Goal: Task Accomplishment & Management: Manage account settings

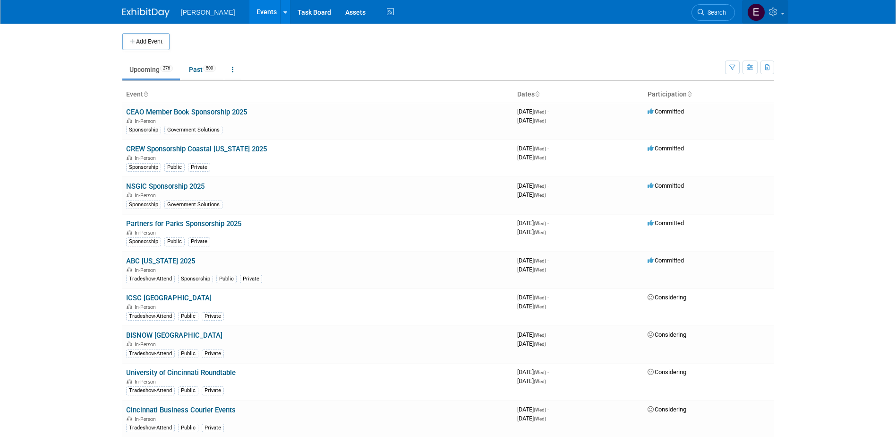
click at [776, 12] on icon at bounding box center [774, 12] width 11 height 9
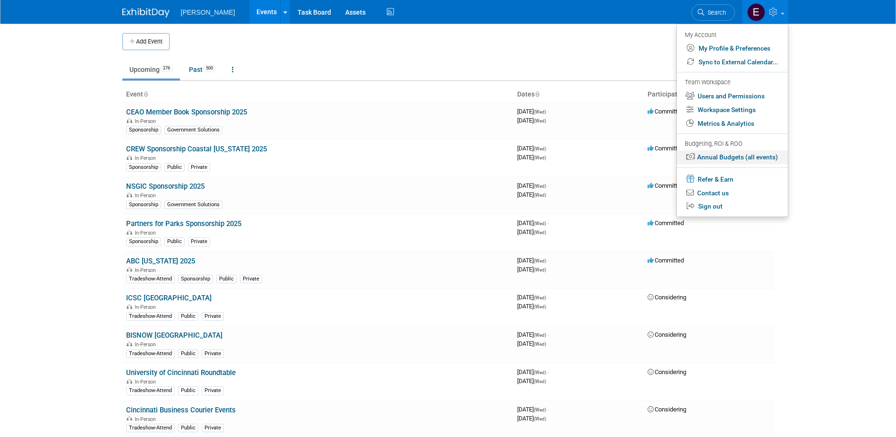
click at [745, 153] on link "Annual Budgets (all events)" at bounding box center [732, 157] width 111 height 14
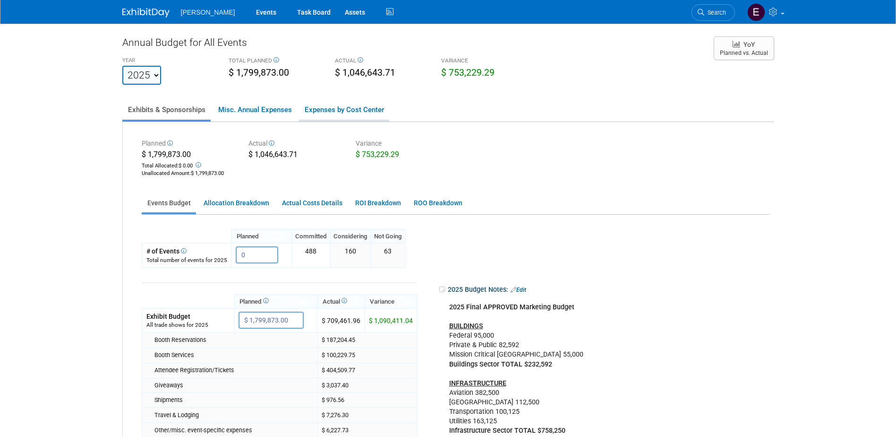
click at [322, 109] on link "Expenses by Cost Center" at bounding box center [344, 110] width 90 height 20
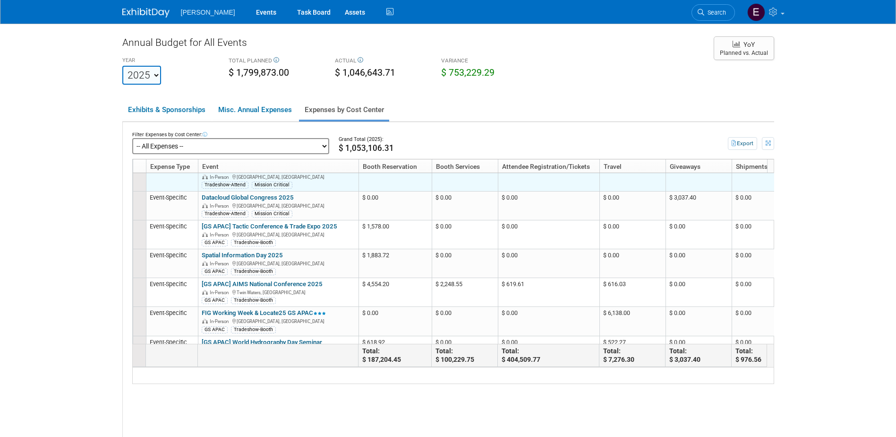
scroll to position [284, 0]
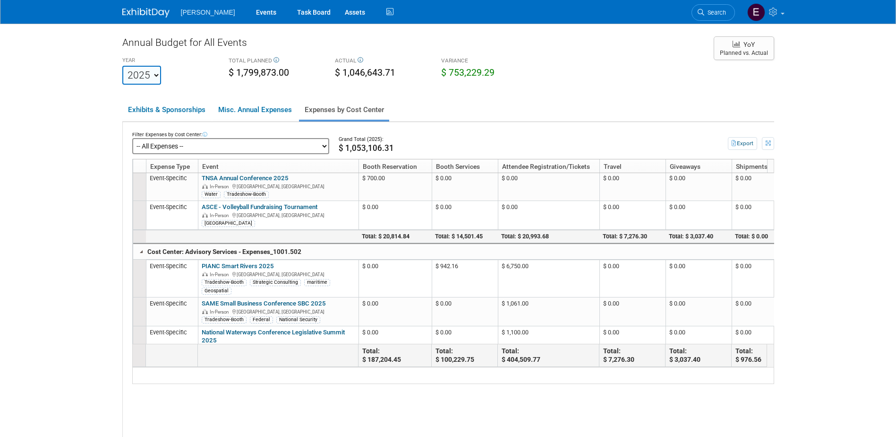
click at [302, 148] on select "-- All Expenses -- -- Cost Center Not Specified -- Advisory Services - Expenses…" at bounding box center [230, 146] width 197 height 16
click at [746, 142] on button "Export" at bounding box center [742, 143] width 29 height 13
click at [177, 107] on link "Exhibits & Sponsorships" at bounding box center [166, 110] width 88 height 20
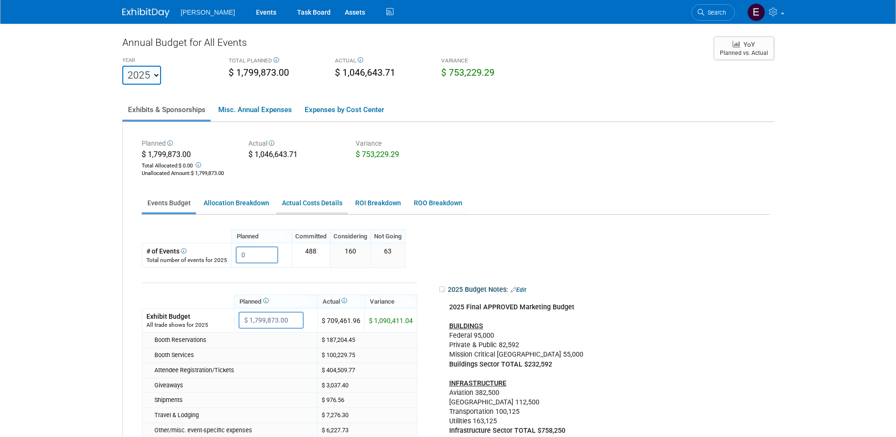
click at [309, 202] on link "Actual Costs Details" at bounding box center [311, 203] width 71 height 18
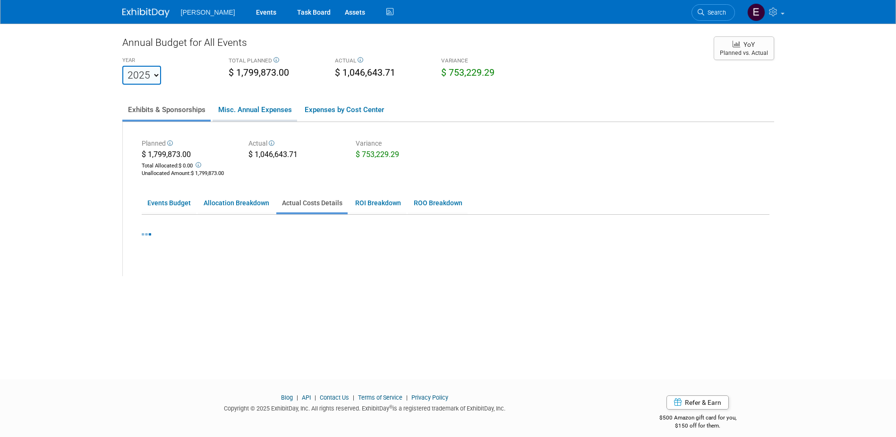
click at [245, 105] on link "Misc. Annual Expenses" at bounding box center [255, 110] width 85 height 20
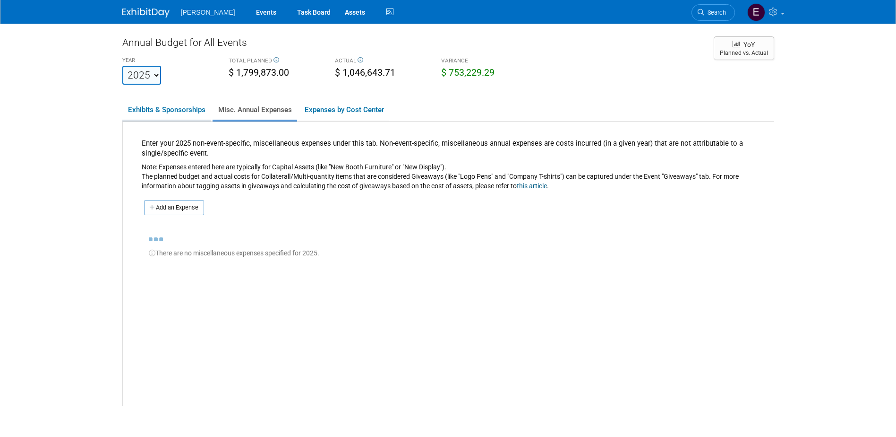
click at [163, 110] on link "Exhibits & Sponsorships" at bounding box center [166, 110] width 88 height 20
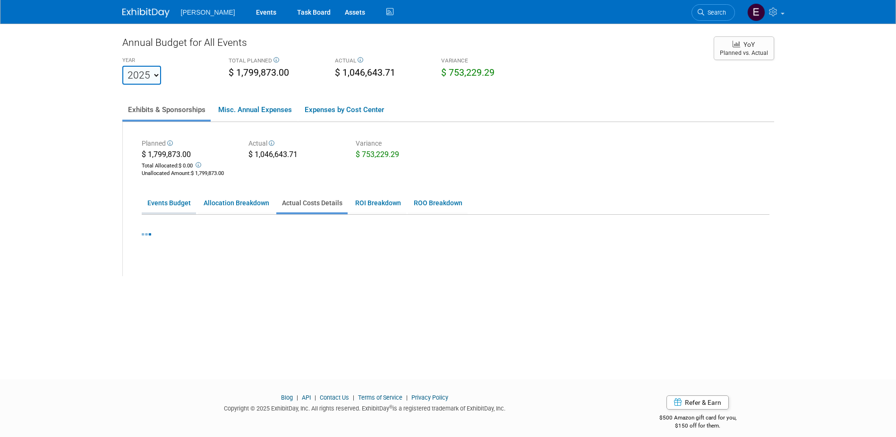
click at [170, 205] on link "Events Budget" at bounding box center [169, 203] width 54 height 18
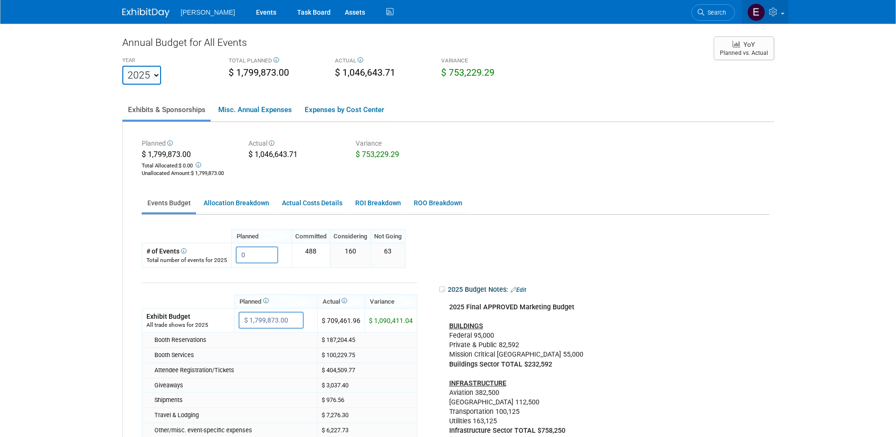
click at [778, 13] on icon at bounding box center [774, 12] width 11 height 9
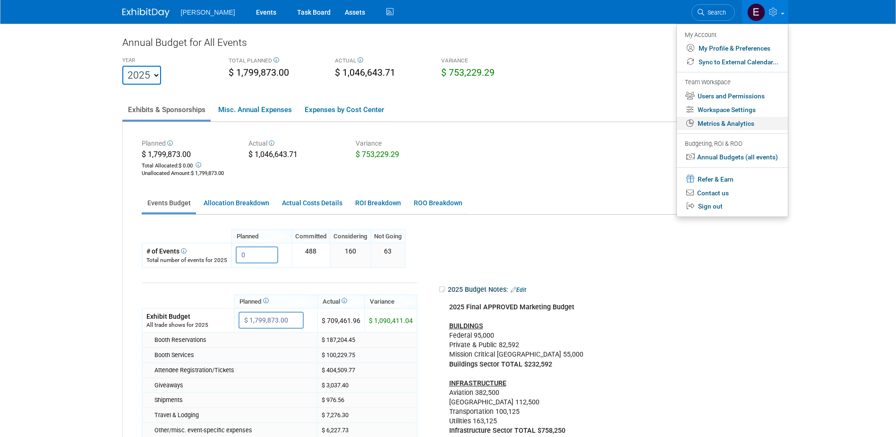
click at [731, 121] on link "Metrics & Analytics" at bounding box center [732, 124] width 111 height 14
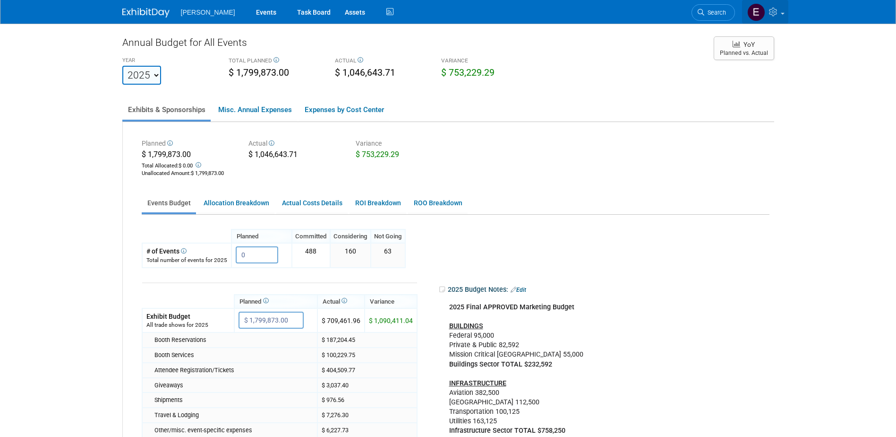
click at [779, 14] on icon at bounding box center [774, 12] width 11 height 9
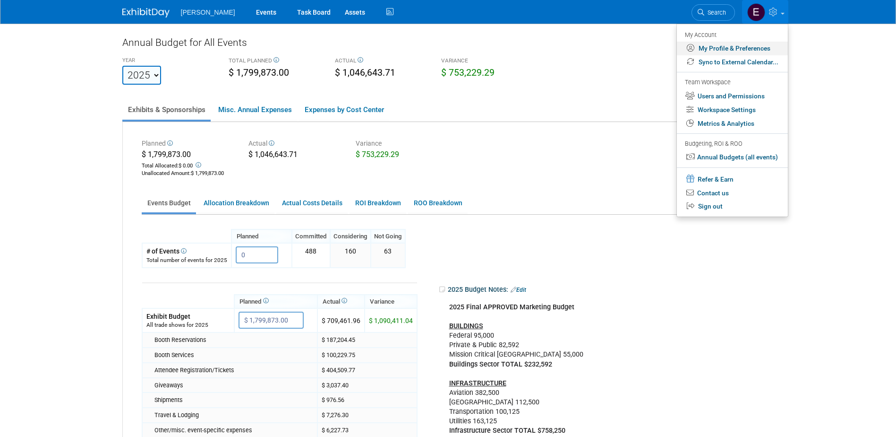
click at [722, 49] on link "My Profile & Preferences" at bounding box center [732, 49] width 111 height 14
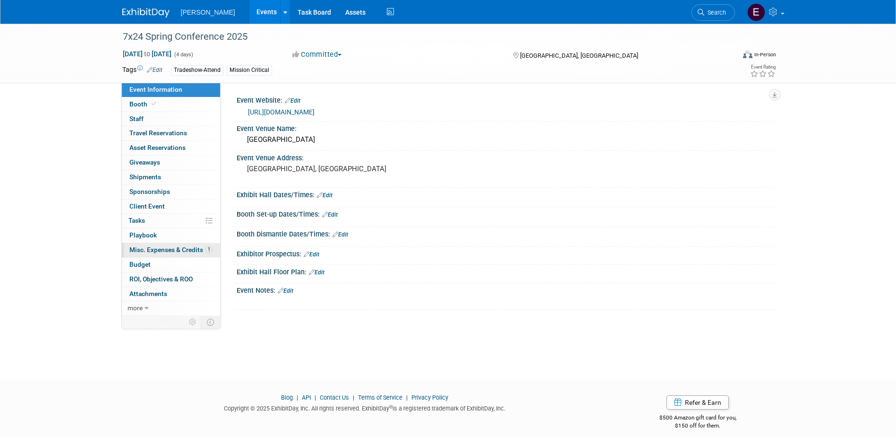
click at [159, 249] on span "Misc. Expenses & Credits 1" at bounding box center [170, 250] width 83 height 8
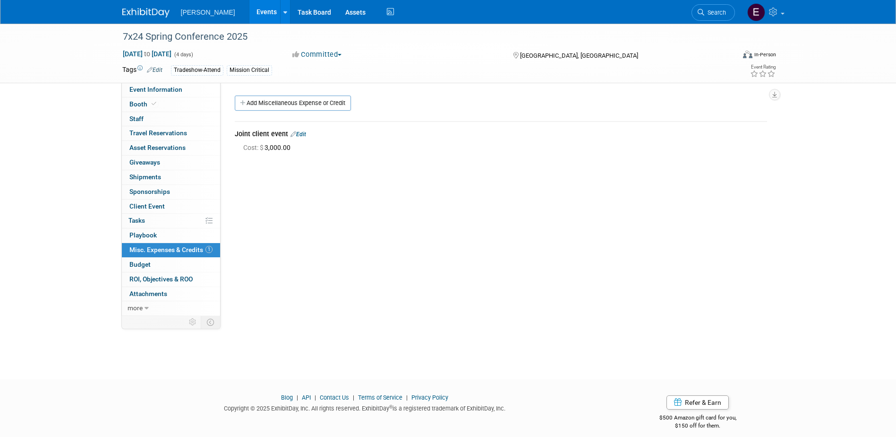
click at [301, 132] on link "Edit" at bounding box center [299, 134] width 16 height 7
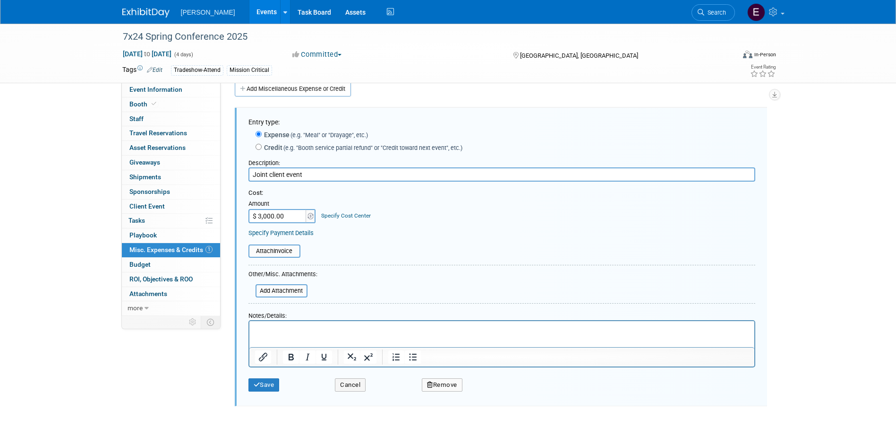
click at [346, 214] on link "Specify Cost Center" at bounding box center [346, 215] width 50 height 7
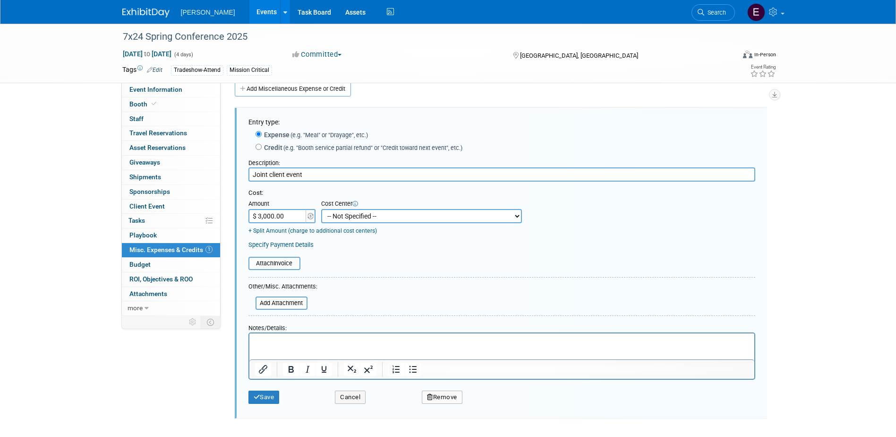
click at [353, 221] on select "-- Not Specified -- Advisory Services - Expenses_1001.502 Aerial Acquisition - …" at bounding box center [421, 216] width 201 height 14
select select "18966272"
click at [321, 209] on select "-- Not Specified -- Advisory Services - Expenses_1001.502 Aerial Acquisition - …" at bounding box center [421, 216] width 201 height 14
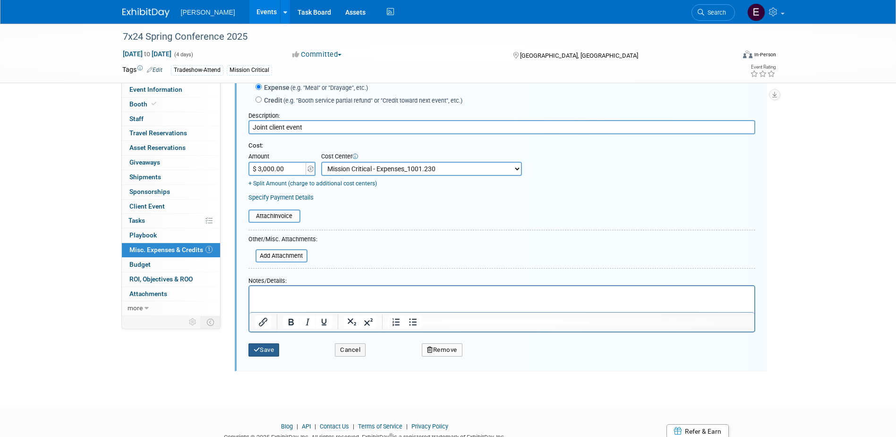
click at [264, 352] on button "Save" at bounding box center [264, 349] width 31 height 13
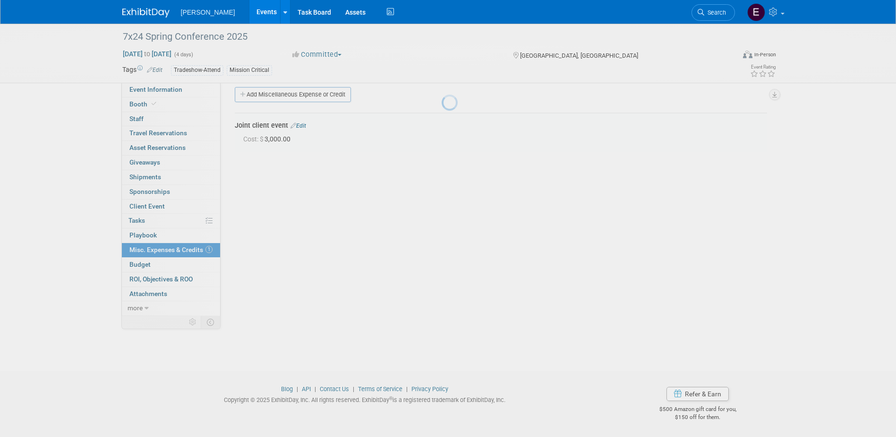
scroll to position [9, 0]
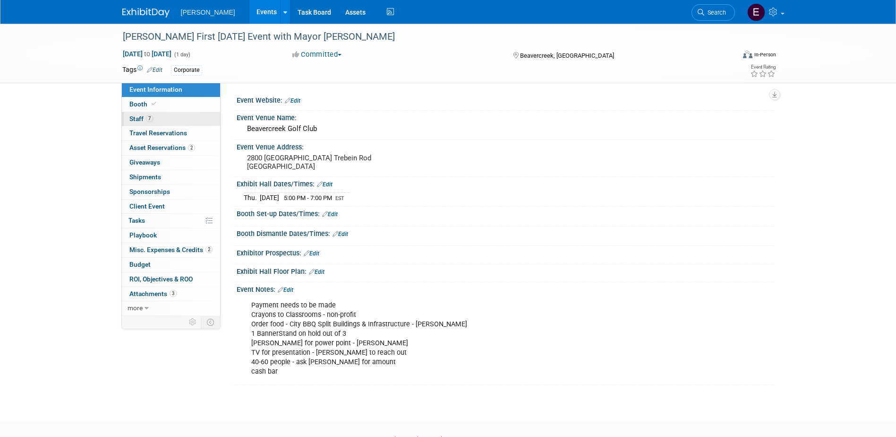
click at [178, 120] on link "7 Staff 7" at bounding box center [171, 119] width 98 height 14
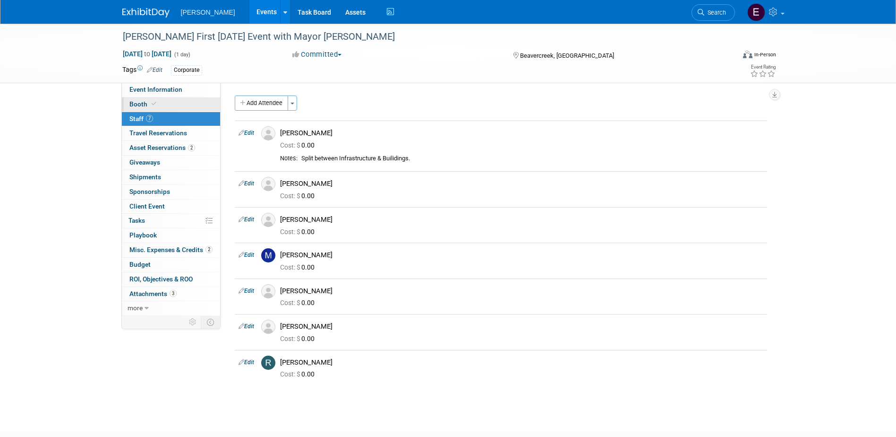
click at [168, 98] on link "Booth" at bounding box center [171, 104] width 98 height 14
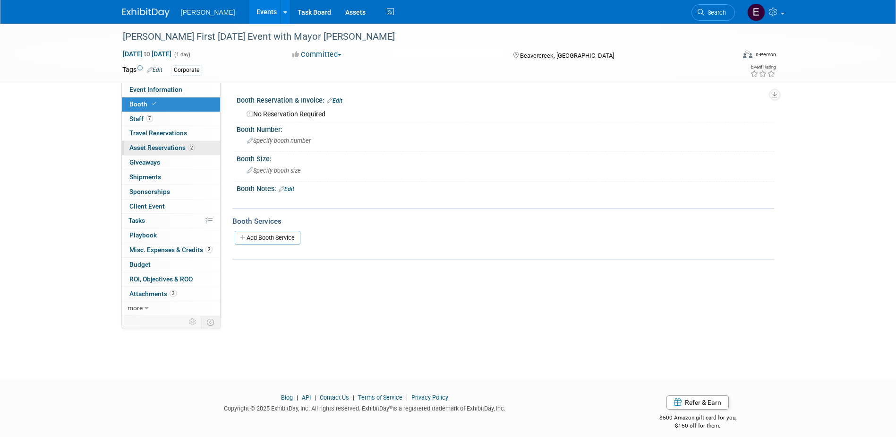
click at [181, 146] on span "Asset Reservations 2" at bounding box center [162, 148] width 66 height 8
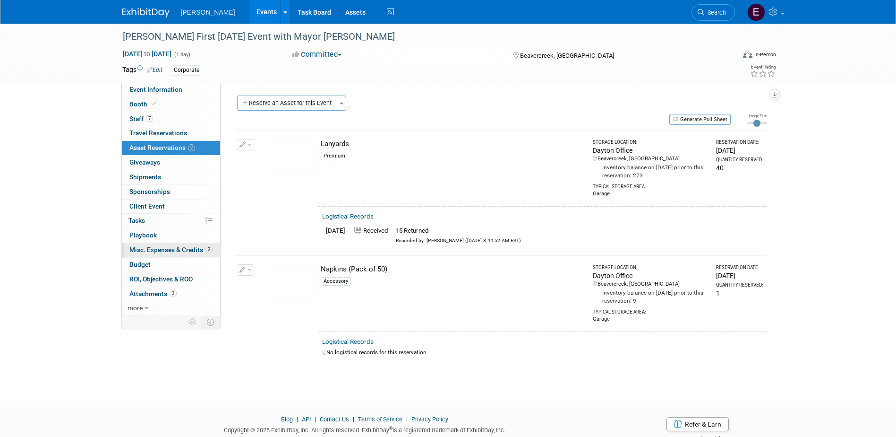
click at [179, 250] on span "Misc. Expenses & Credits 2" at bounding box center [170, 250] width 83 height 8
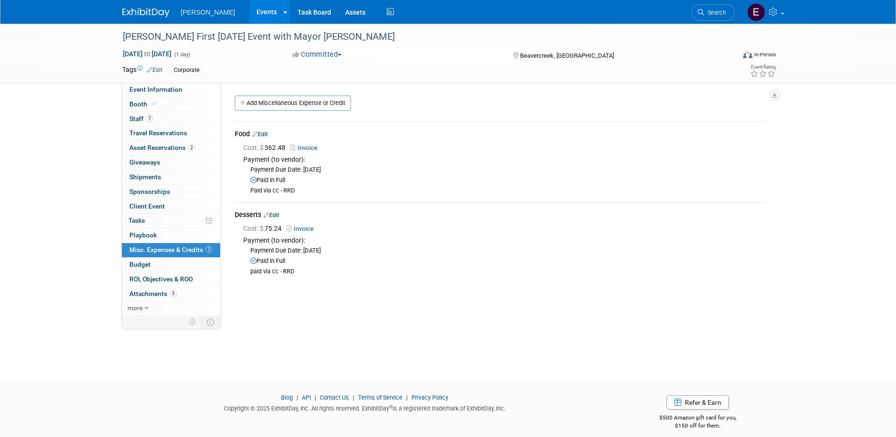
click at [263, 132] on link "Edit" at bounding box center [260, 134] width 16 height 7
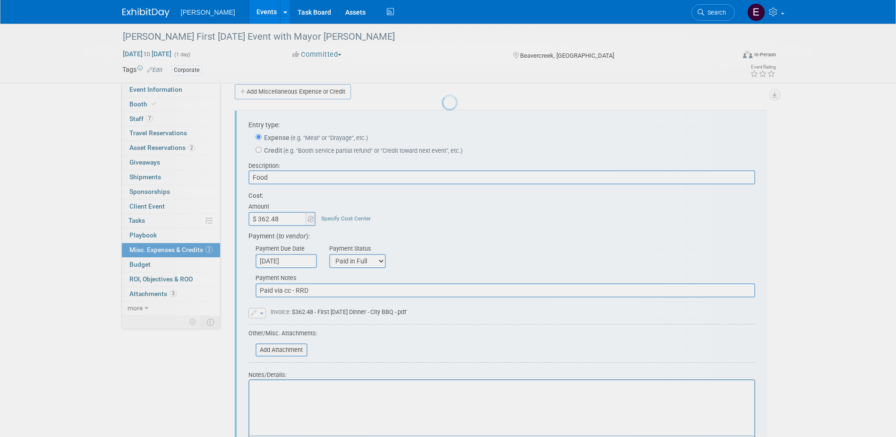
scroll to position [14, 0]
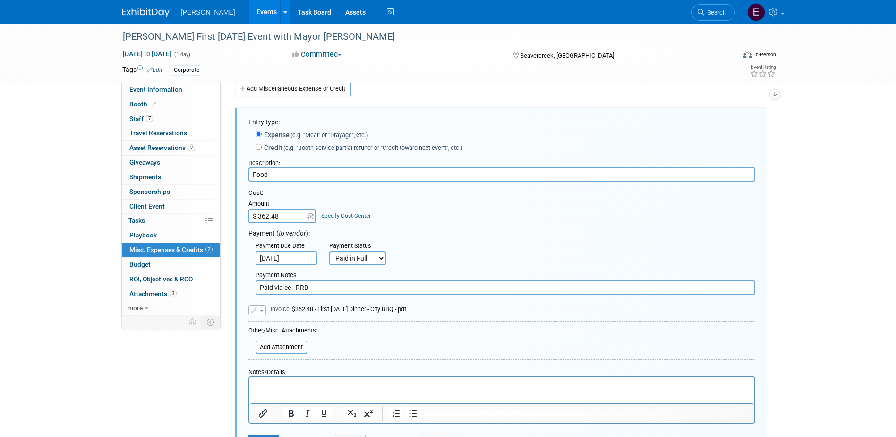
click at [355, 213] on link "Specify Cost Center" at bounding box center [346, 215] width 50 height 7
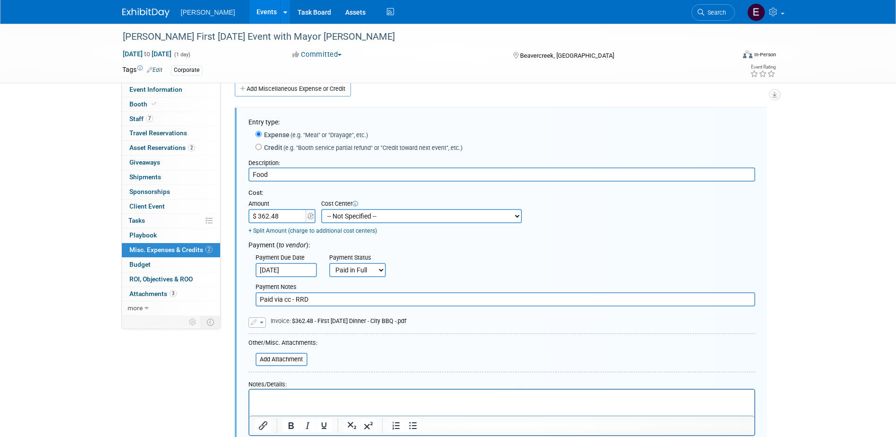
click at [379, 212] on select "-- Not Specified -- Advisory Services - Expenses_1001.502 Aerial Acquisition - …" at bounding box center [421, 216] width 201 height 14
select select "18966247"
click at [321, 209] on select "-- Not Specified -- Advisory Services - Expenses_1001.502 Aerial Acquisition - …" at bounding box center [421, 216] width 201 height 14
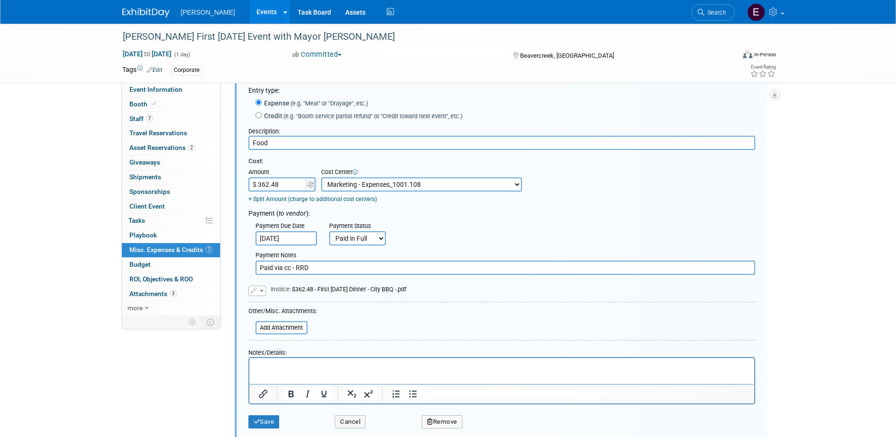
scroll to position [109, 0]
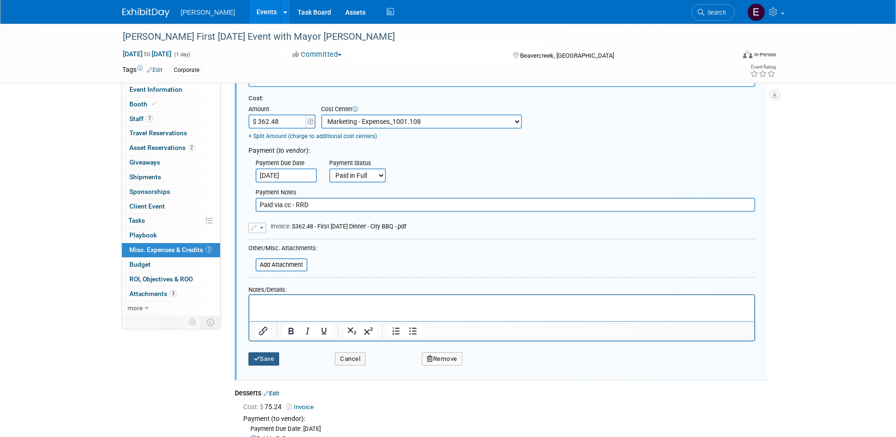
click at [276, 355] on button "Save" at bounding box center [264, 358] width 31 height 13
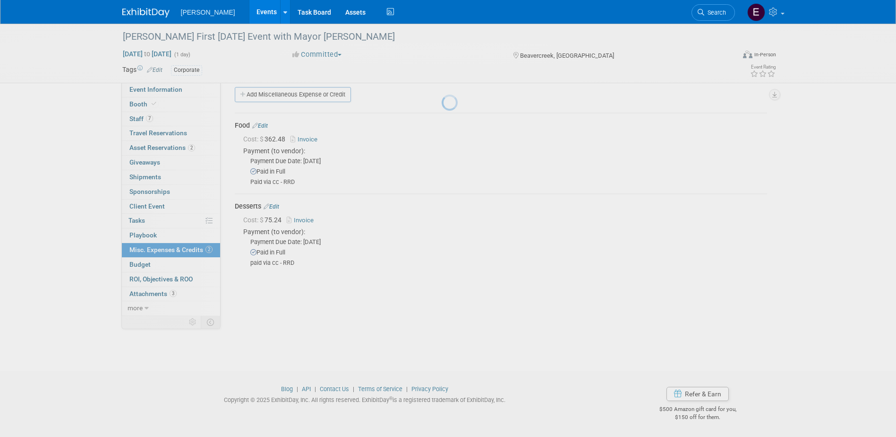
scroll to position [9, 0]
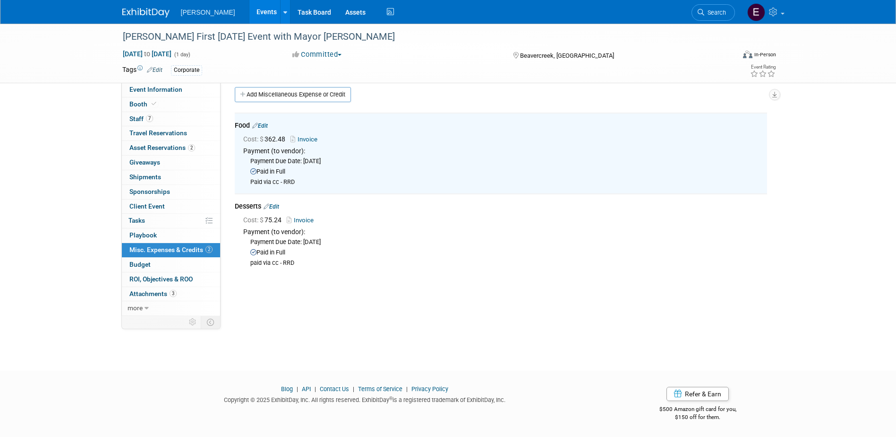
click at [278, 204] on link "Edit" at bounding box center [272, 206] width 16 height 7
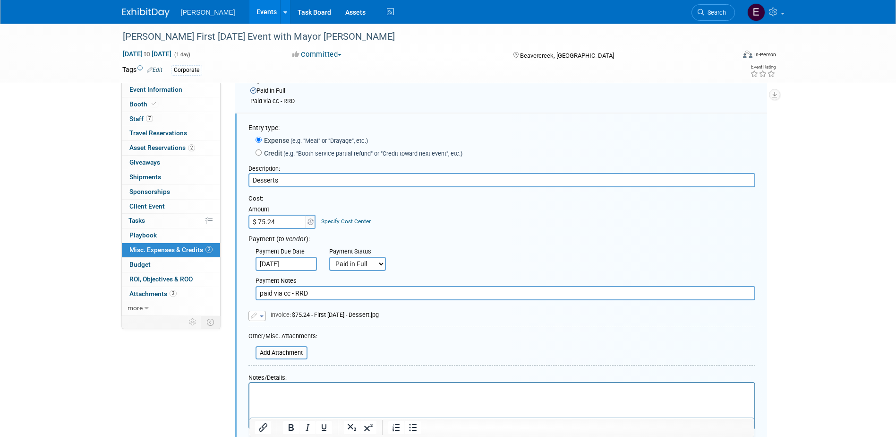
scroll to position [95, 0]
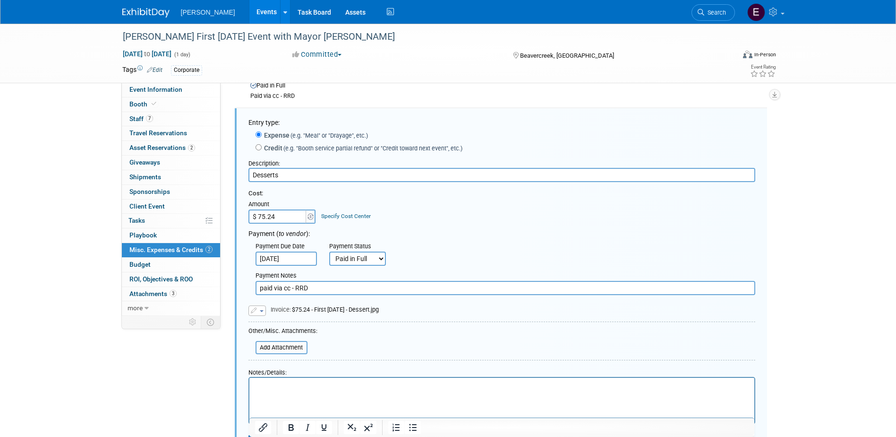
click at [343, 213] on link "Specify Cost Center" at bounding box center [346, 216] width 50 height 7
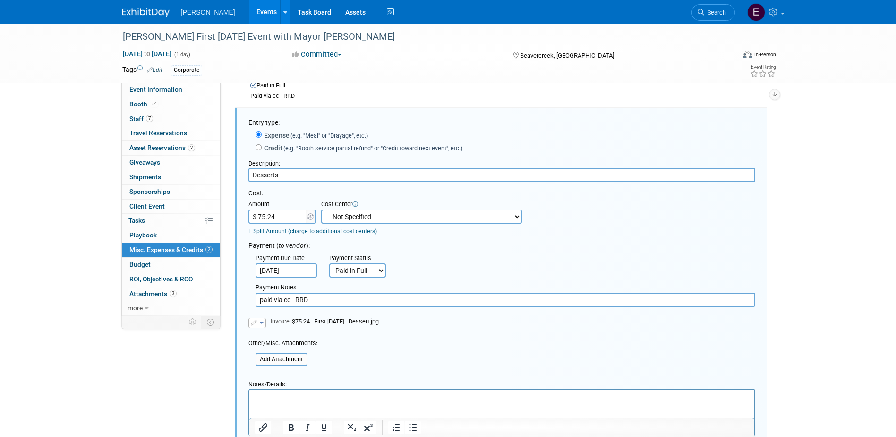
click at [355, 217] on select "-- Not Specified -- Advisory Services - Expenses_1001.502 Aerial Acquisition - …" at bounding box center [421, 216] width 201 height 14
select select "18966247"
click at [321, 209] on select "-- Not Specified -- Advisory Services - Expenses_1001.502 Aerial Acquisition - …" at bounding box center [421, 216] width 201 height 14
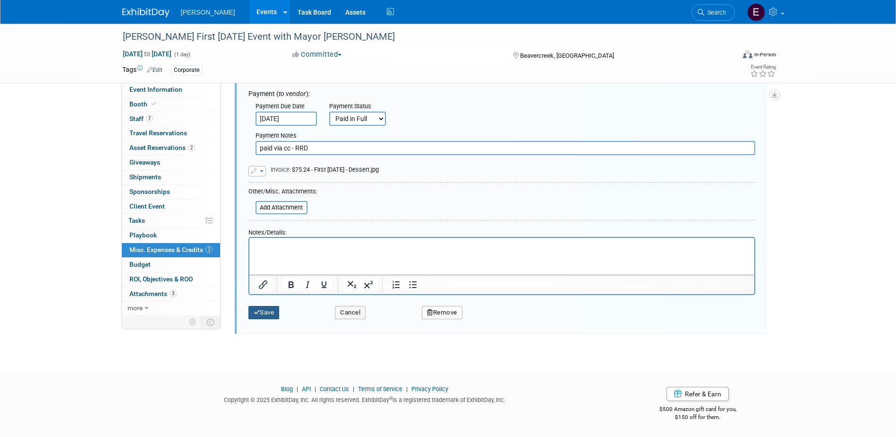
click at [272, 308] on button "Save" at bounding box center [264, 312] width 31 height 13
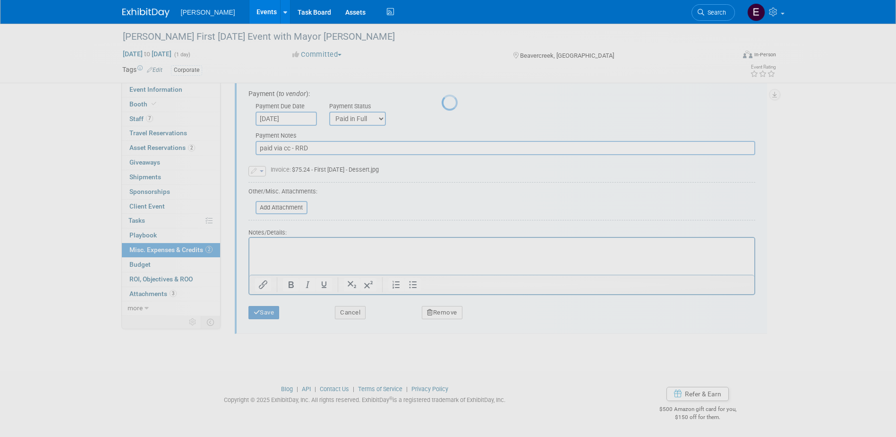
scroll to position [9, 0]
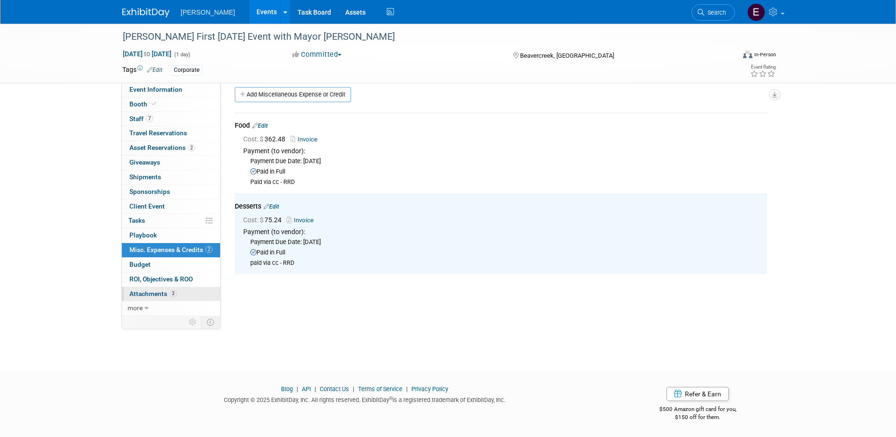
click at [166, 289] on link "3 Attachments 3" at bounding box center [171, 294] width 98 height 14
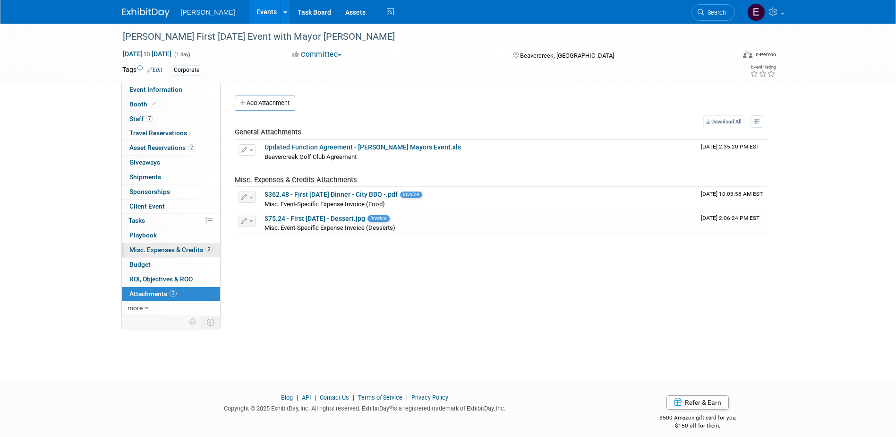
click at [163, 244] on link "2 Misc. Expenses & Credits 2" at bounding box center [171, 250] width 98 height 14
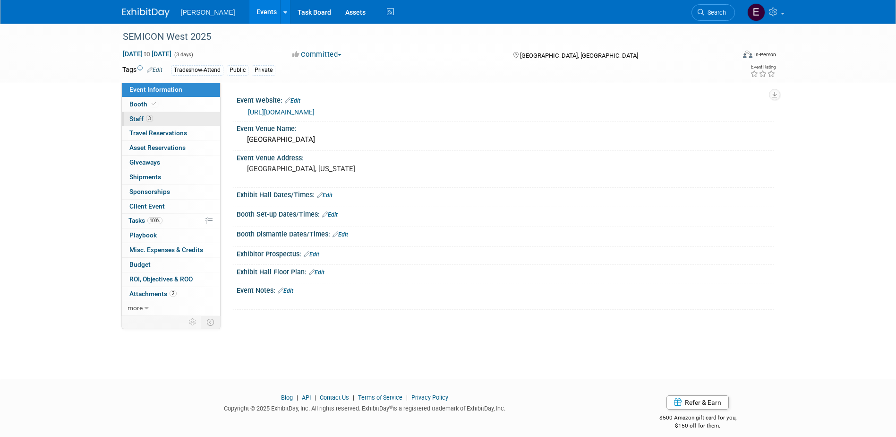
click at [174, 120] on link "3 Staff 3" at bounding box center [171, 119] width 98 height 14
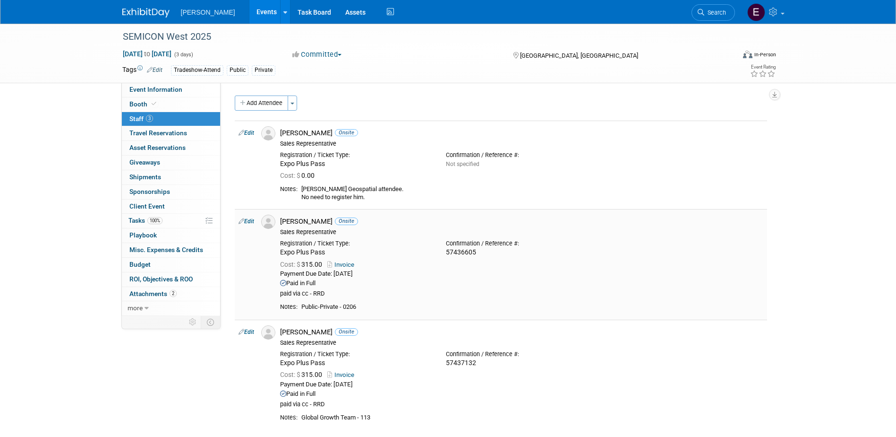
click at [246, 219] on link "Edit" at bounding box center [247, 221] width 16 height 7
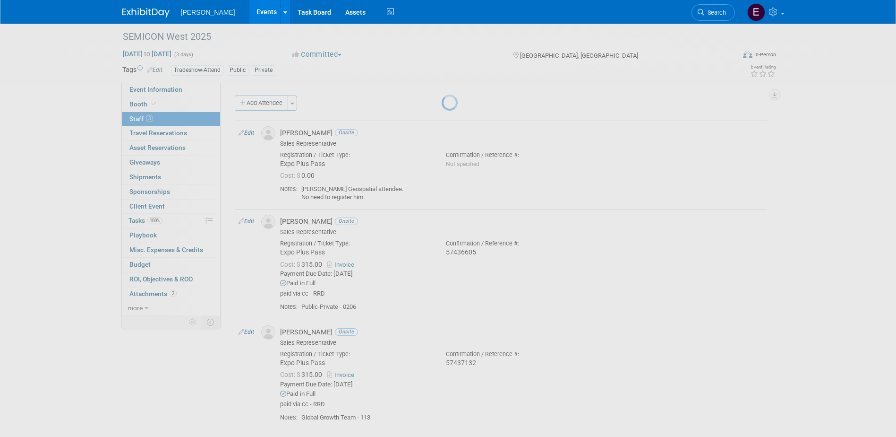
select select "58412021-1f5a-4851-bbb0-daf7290c8a69"
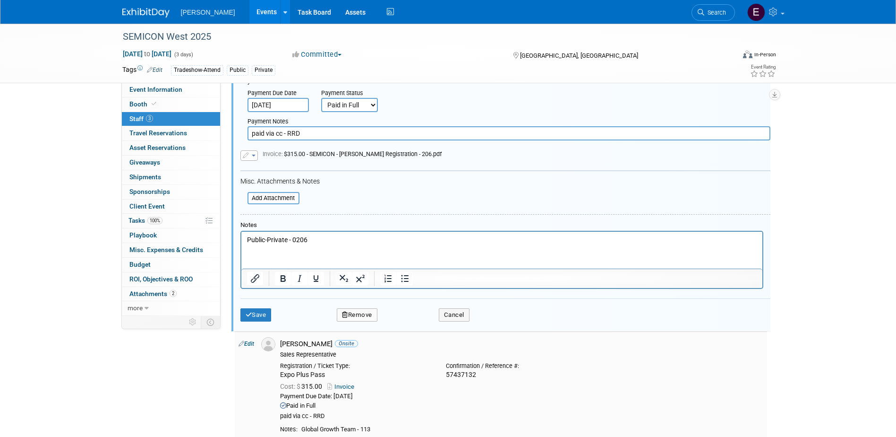
scroll to position [338, 0]
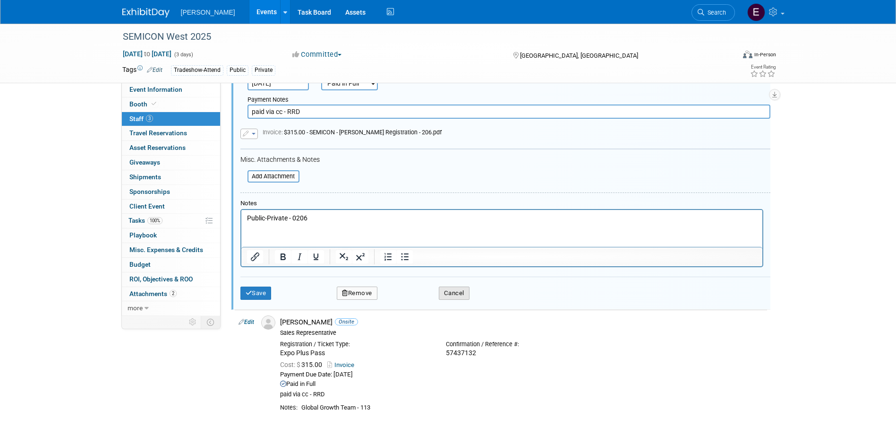
click at [444, 294] on button "Cancel" at bounding box center [454, 292] width 31 height 13
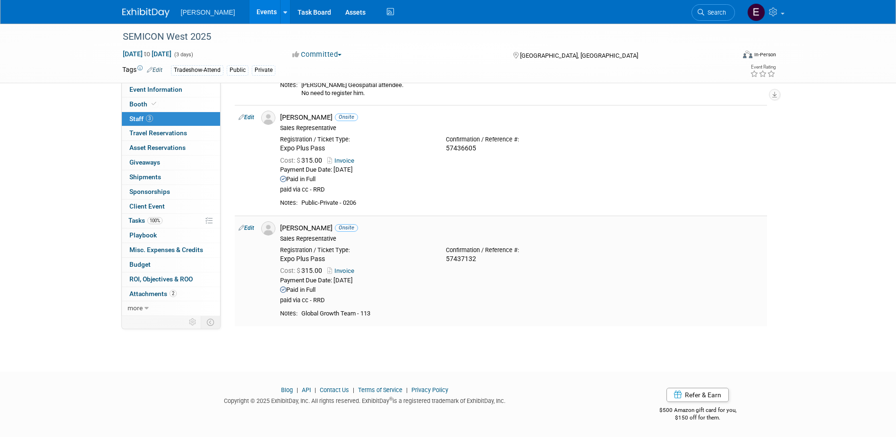
scroll to position [105, 0]
click at [247, 226] on link "Edit" at bounding box center [247, 227] width 16 height 7
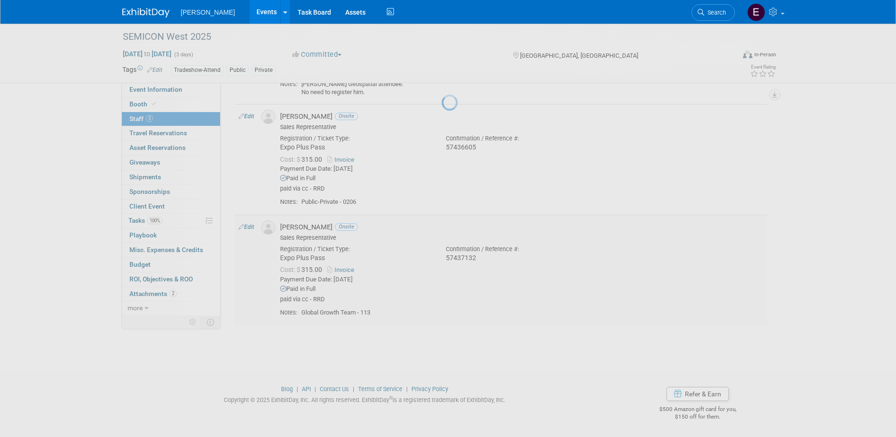
select select "4e0ad4cf-0d5a-41c3-93ec-61fb1b14ac99"
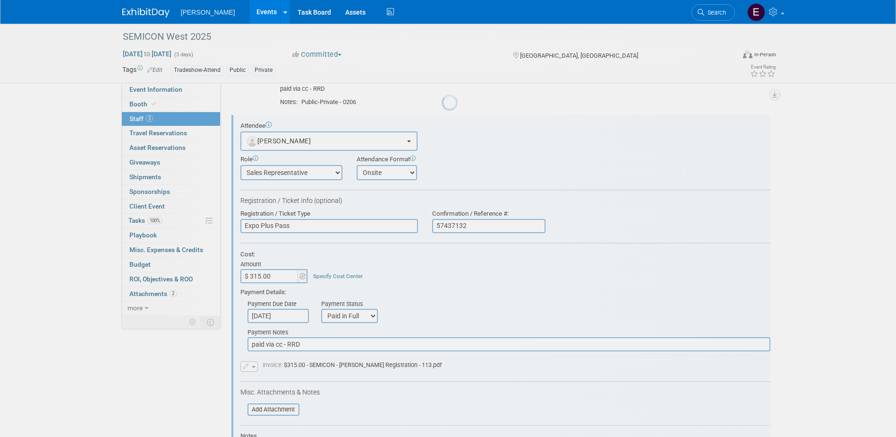
scroll to position [212, 0]
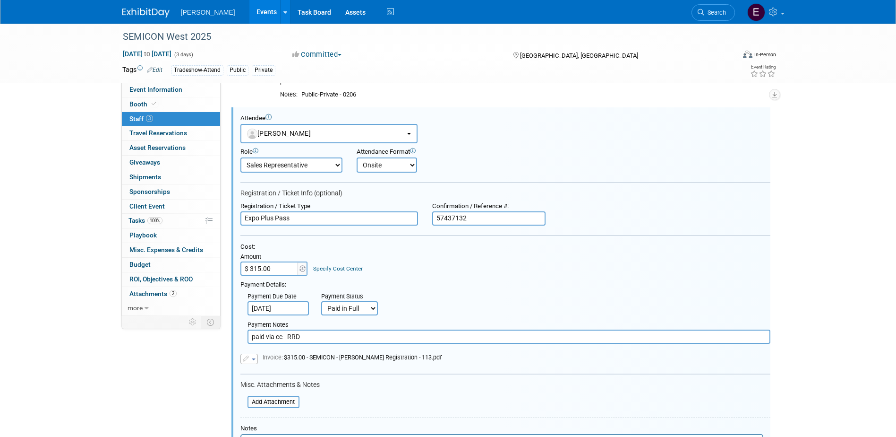
click at [765, 178] on form "Attendee <img src="https://www.exhibitday.com/Images/Unassigned-User-Icon.png" …" at bounding box center [506, 317] width 530 height 406
click at [351, 269] on link "Specify Cost Center" at bounding box center [338, 268] width 50 height 7
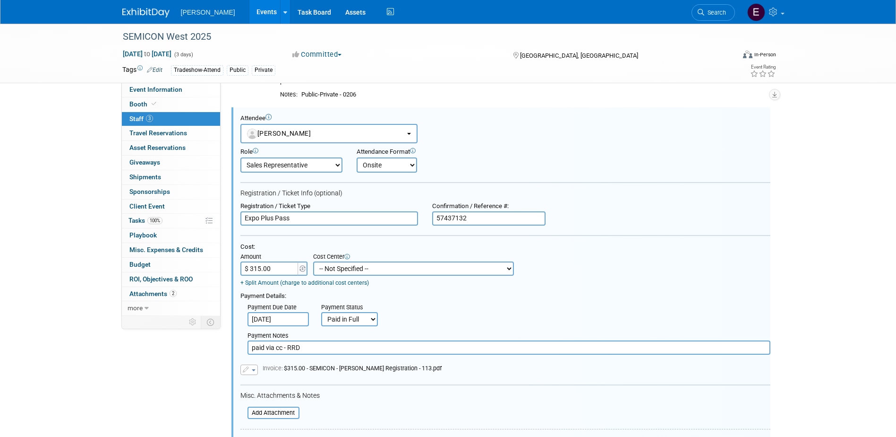
click at [355, 269] on select "-- Not Specified -- Advisory Services - Expenses_1001.502 Aerial Acquisition - …" at bounding box center [413, 268] width 201 height 14
select select "18966271"
click at [313, 261] on select "-- Not Specified -- Advisory Services - Expenses_1001.502 Aerial Acquisition - …" at bounding box center [413, 268] width 201 height 14
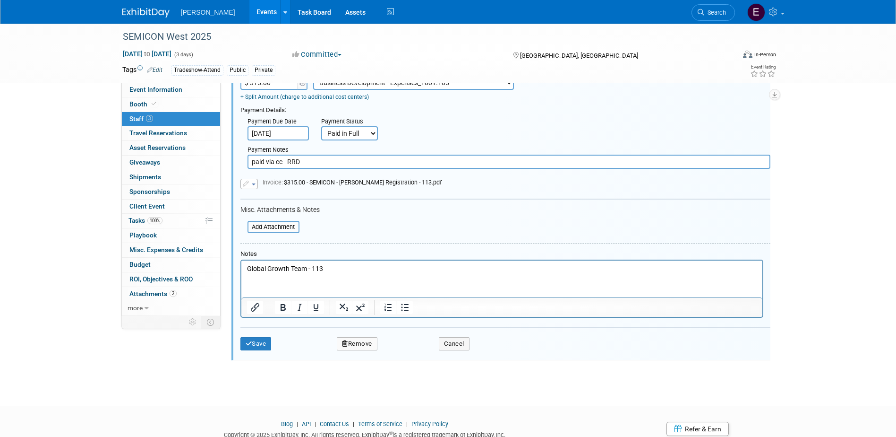
scroll to position [401, 0]
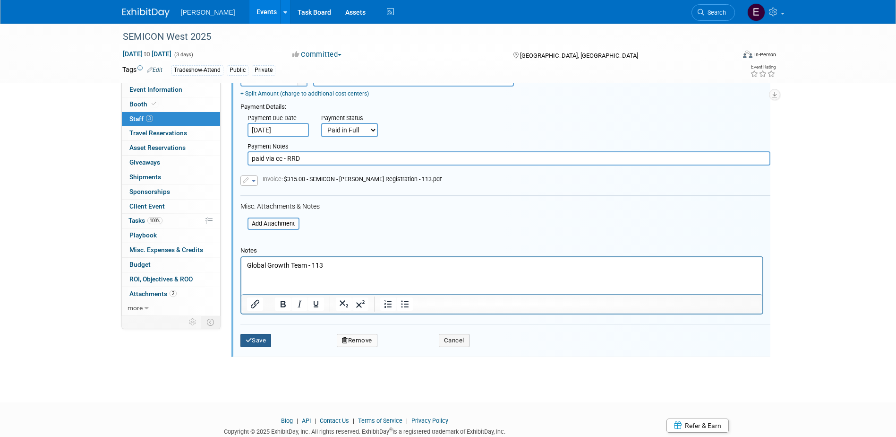
click at [269, 340] on button "Save" at bounding box center [256, 340] width 31 height 13
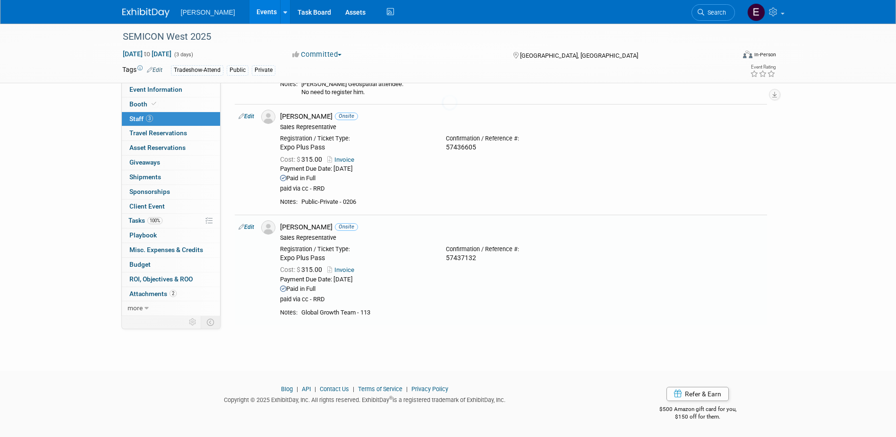
scroll to position [105, 0]
click at [250, 225] on link "Edit" at bounding box center [247, 227] width 16 height 7
select select "4e0ad4cf-0d5a-41c3-93ec-61fb1b14ac99"
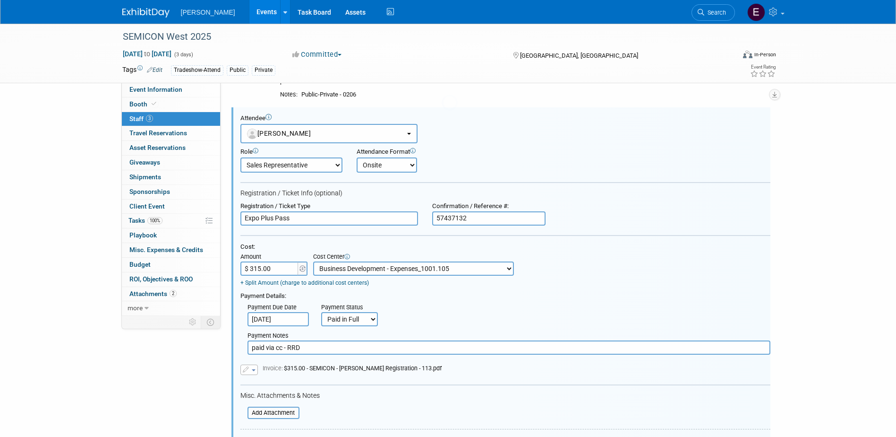
scroll to position [0, 0]
click at [396, 271] on select "-- Not Specified -- Advisory Services - Expenses_1001.502 Aerial Acquisition - …" at bounding box center [413, 268] width 201 height 14
click at [444, 297] on div "Payment Details:" at bounding box center [506, 294] width 530 height 11
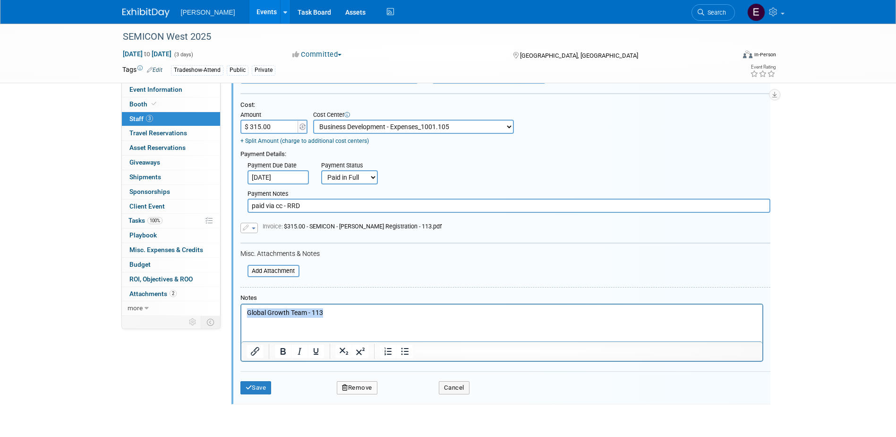
drag, startPoint x: 337, startPoint y: 313, endPoint x: 419, endPoint y: 615, distance: 312.2
click at [241, 310] on html "Global Growth Team - 113" at bounding box center [501, 310] width 521 height 13
click at [255, 394] on button "Save" at bounding box center [256, 387] width 31 height 13
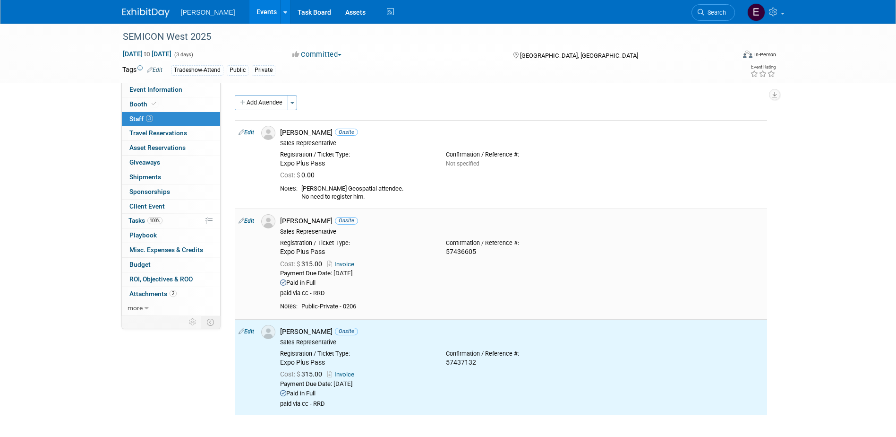
scroll to position [0, 0]
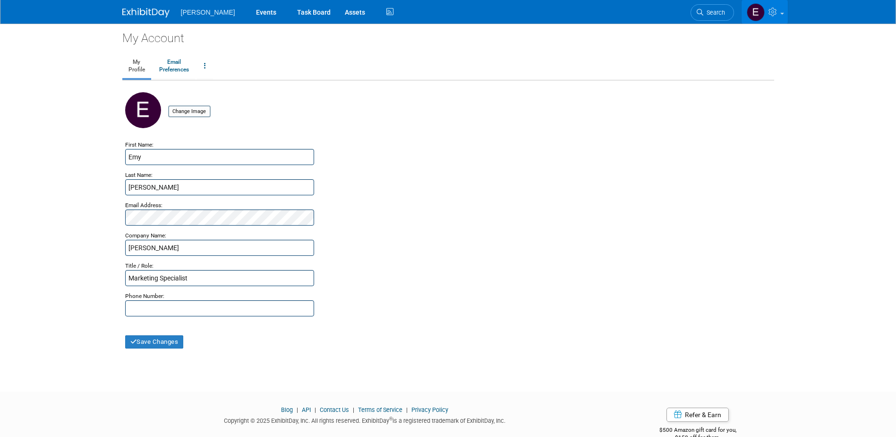
click at [769, 13] on icon at bounding box center [774, 12] width 11 height 9
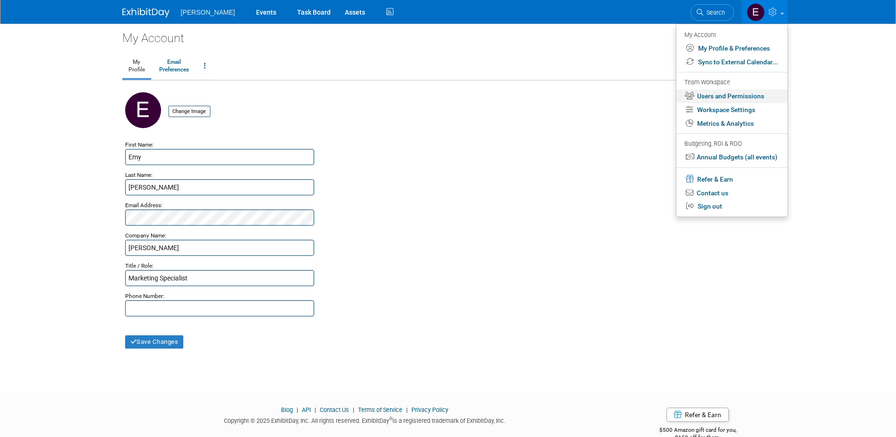
click at [732, 91] on link "Users and Permissions" at bounding box center [732, 96] width 111 height 14
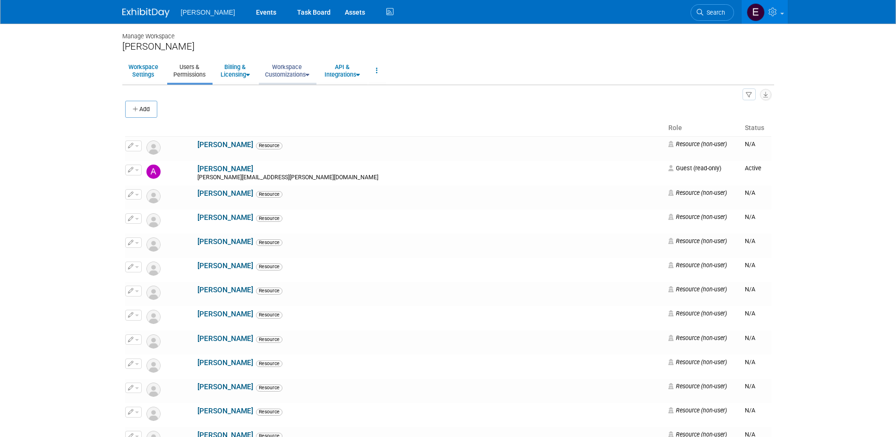
click at [290, 68] on link "Workspace Customizations" at bounding box center [287, 70] width 57 height 23
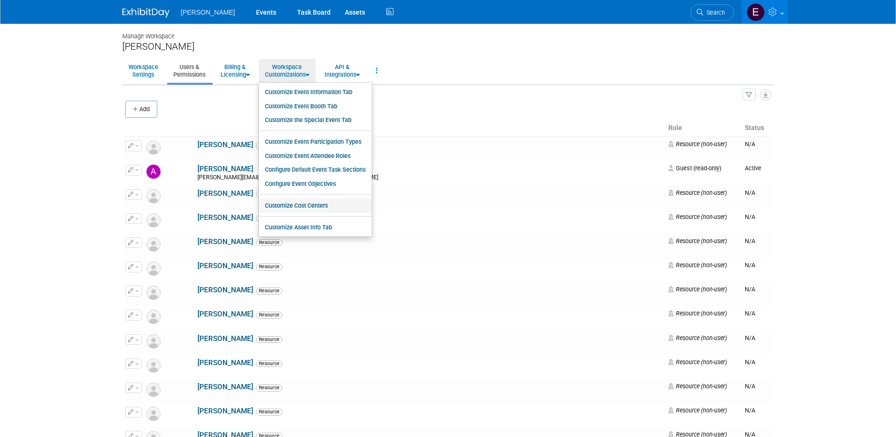
click at [288, 200] on link "Customize Cost Centers" at bounding box center [315, 205] width 113 height 14
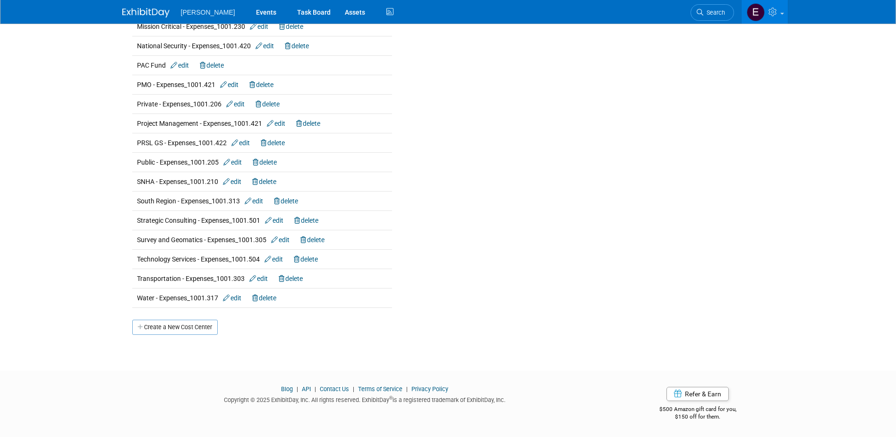
click at [177, 330] on link "Create a New Cost Center" at bounding box center [175, 326] width 86 height 15
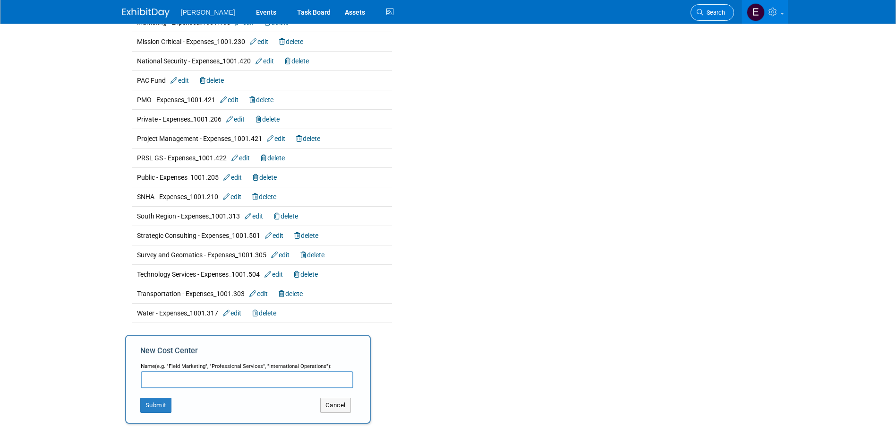
click at [714, 15] on span "Search" at bounding box center [715, 12] width 22 height 7
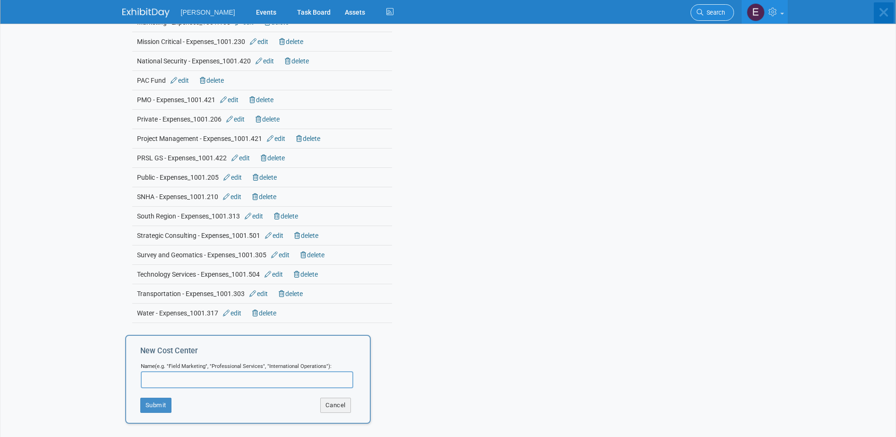
scroll to position [0, 0]
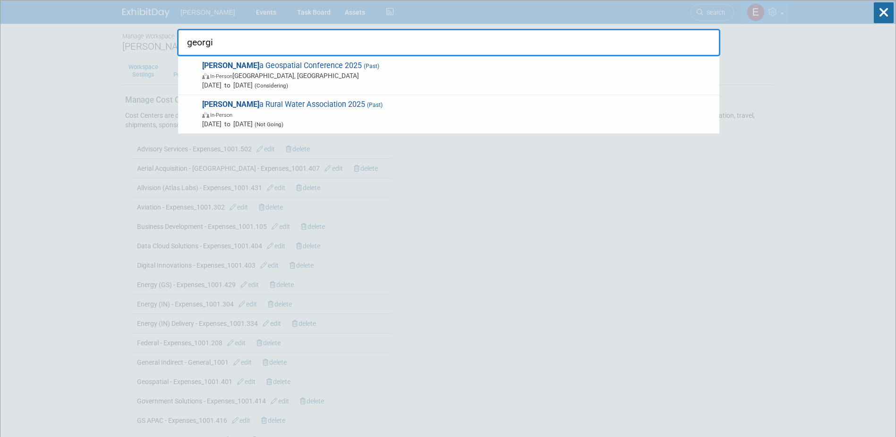
type input "[US_STATE]"
drag, startPoint x: 276, startPoint y: 31, endPoint x: 229, endPoint y: 13, distance: 49.9
click at [267, 32] on input "[US_STATE]" at bounding box center [448, 42] width 543 height 27
